Goal: Task Accomplishment & Management: Manage account settings

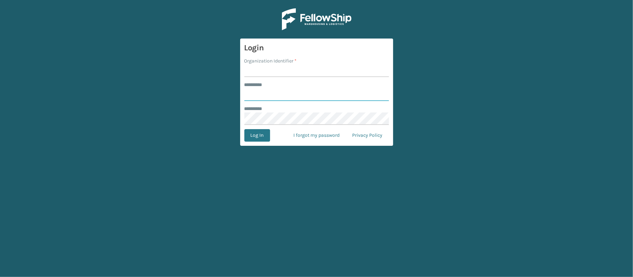
type input "********"
click at [303, 70] on input "Organization Identifier *" at bounding box center [316, 71] width 145 height 13
type input "MilliardLV"
click at [264, 135] on button "Log In" at bounding box center [257, 135] width 26 height 13
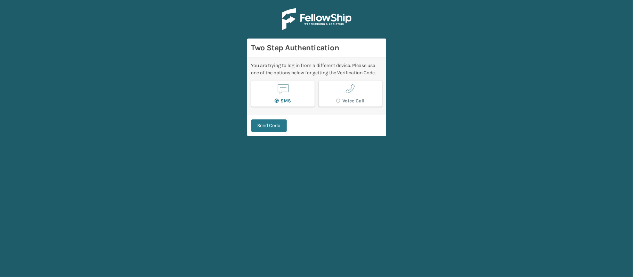
click at [299, 99] on button "SMS" at bounding box center [282, 94] width 63 height 26
click at [275, 129] on button "Send Code" at bounding box center [268, 126] width 35 height 13
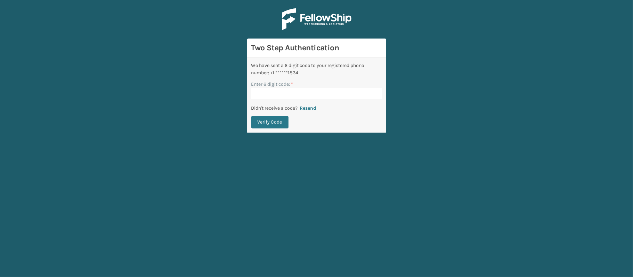
click at [308, 96] on input "Enter 6 digit code: *" at bounding box center [316, 94] width 131 height 13
type input "252886"
click at [286, 123] on button "Verify Code" at bounding box center [269, 122] width 37 height 13
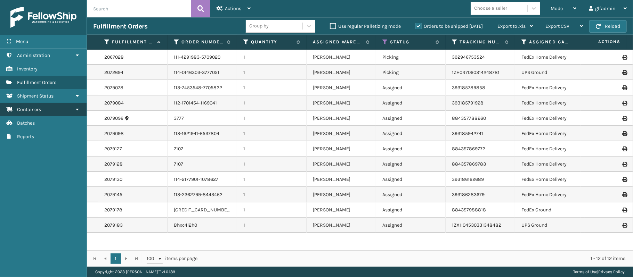
click at [48, 104] on link "Containers" at bounding box center [43, 110] width 87 height 14
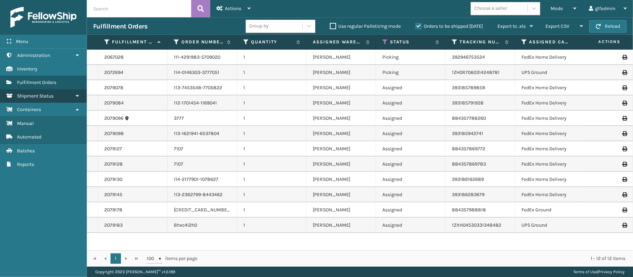
click at [45, 99] on span "Shipment Status" at bounding box center [35, 96] width 36 height 6
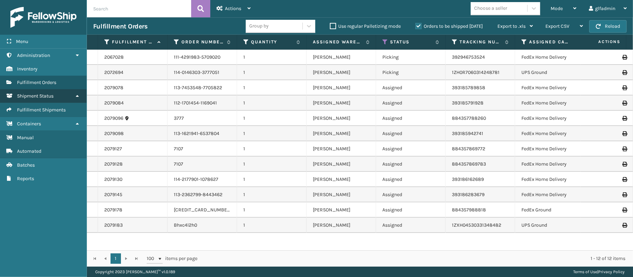
click at [48, 101] on link "Shipment Status" at bounding box center [43, 96] width 87 height 14
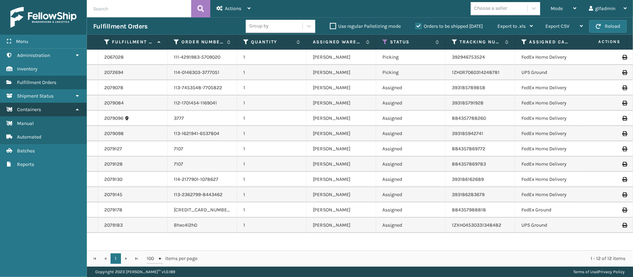
click at [54, 112] on link "Containers" at bounding box center [43, 110] width 87 height 14
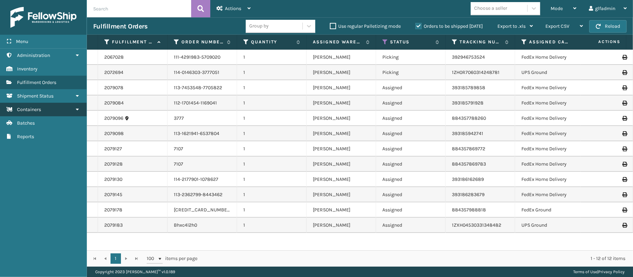
click at [45, 107] on link "Containers" at bounding box center [43, 110] width 87 height 14
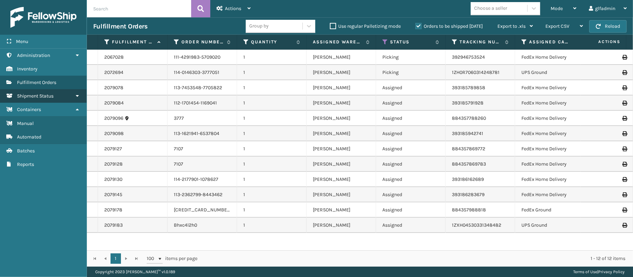
click at [44, 99] on link "Shipment Status" at bounding box center [43, 96] width 87 height 14
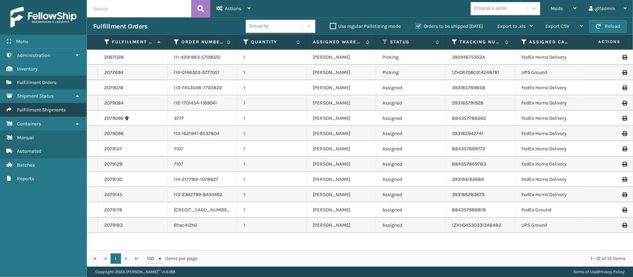
click at [45, 107] on link "Fulfillment Shipments" at bounding box center [43, 110] width 87 height 14
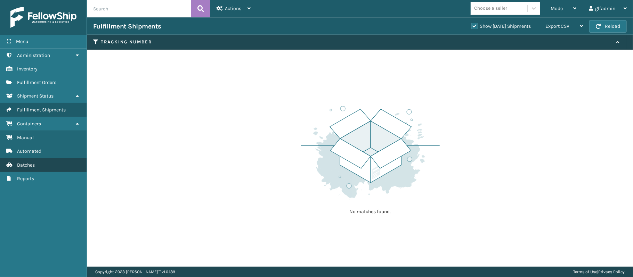
click at [47, 167] on link "Batches" at bounding box center [43, 165] width 87 height 14
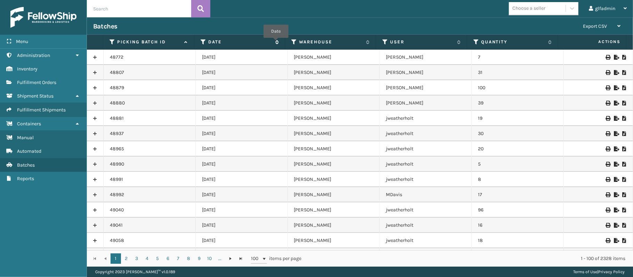
click at [276, 43] on icon at bounding box center [276, 42] width 6 height 4
click at [276, 43] on icon at bounding box center [276, 42] width 6 height 5
